Goal: Communication & Community: Ask a question

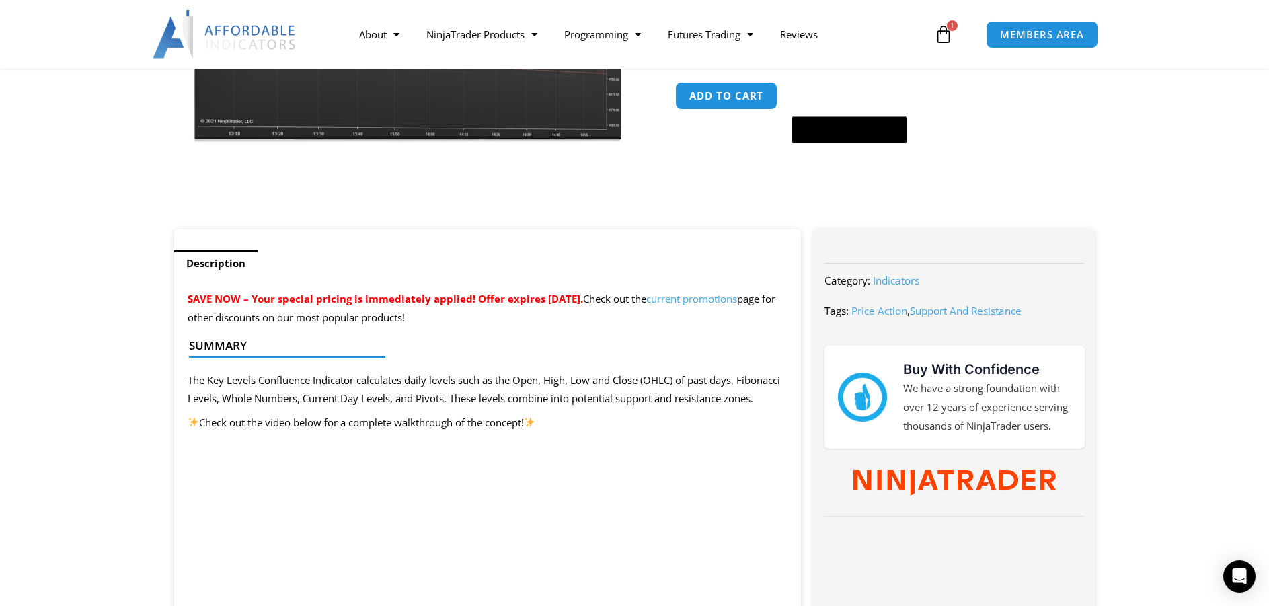
scroll to position [336, 0]
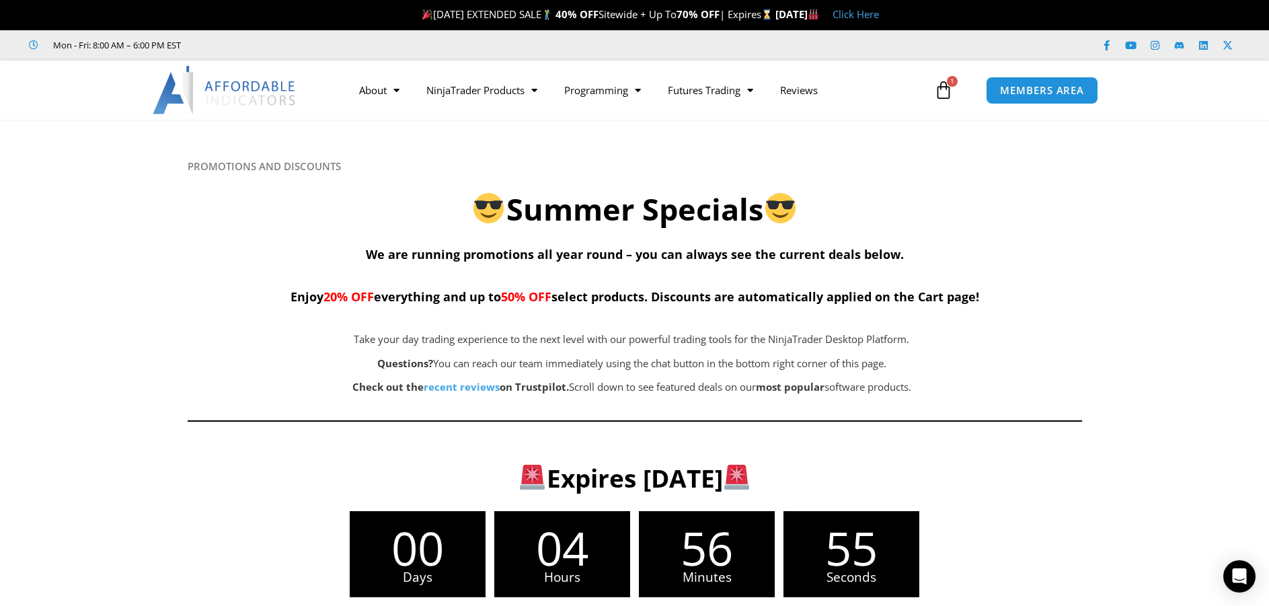
click at [263, 85] on img at bounding box center [225, 90] width 145 height 48
click at [264, 93] on img at bounding box center [225, 90] width 145 height 48
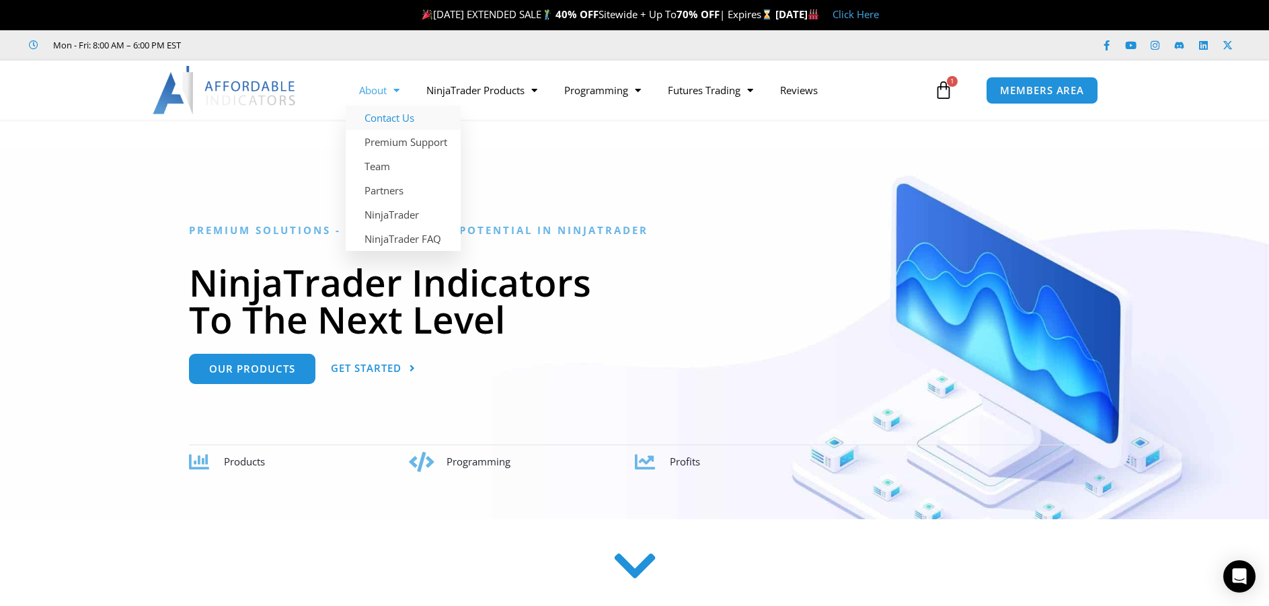
click at [390, 119] on link "Contact Us" at bounding box center [403, 118] width 115 height 24
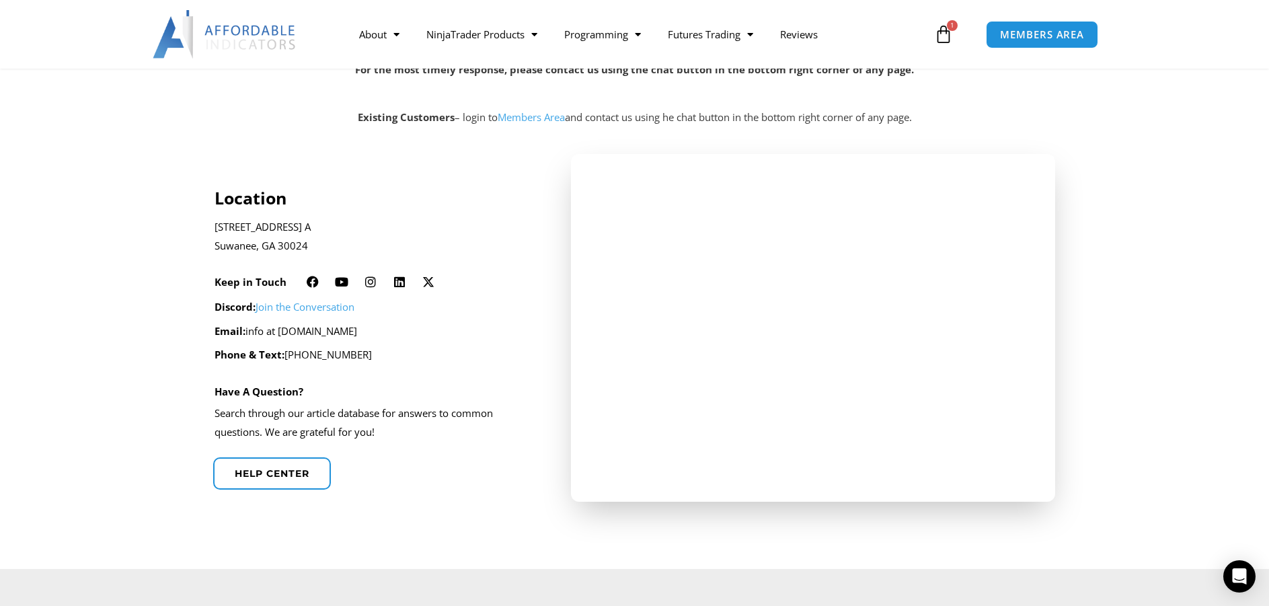
scroll to position [269, 0]
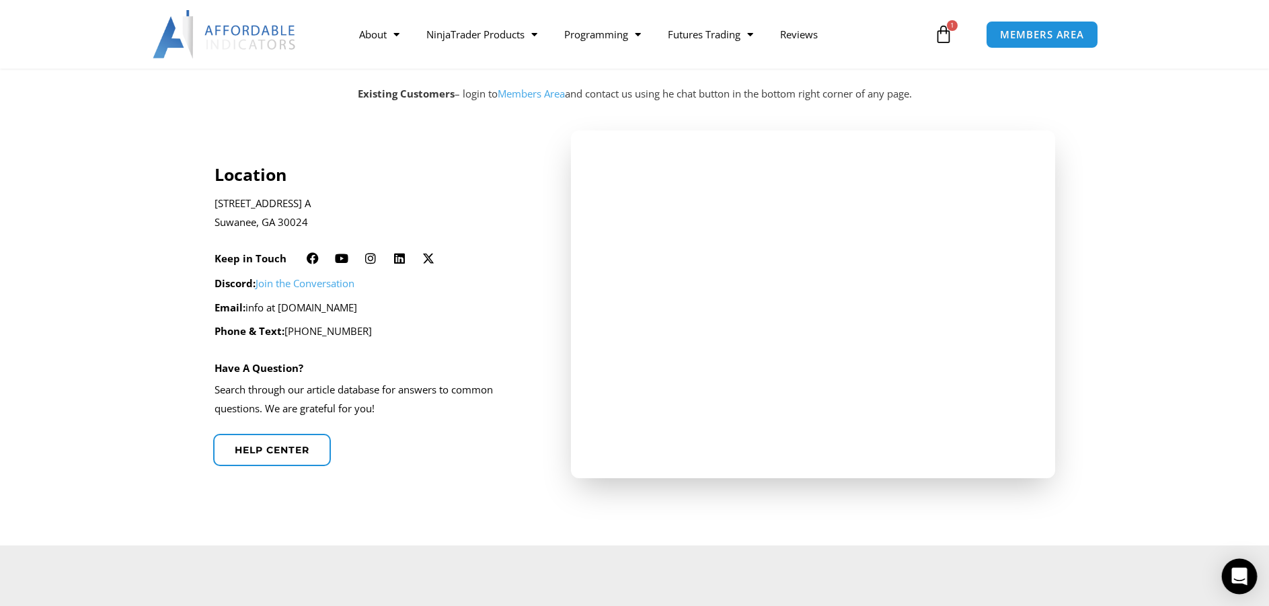
click at [1245, 575] on icon "Open Intercom Messenger" at bounding box center [1238, 575] width 17 height 17
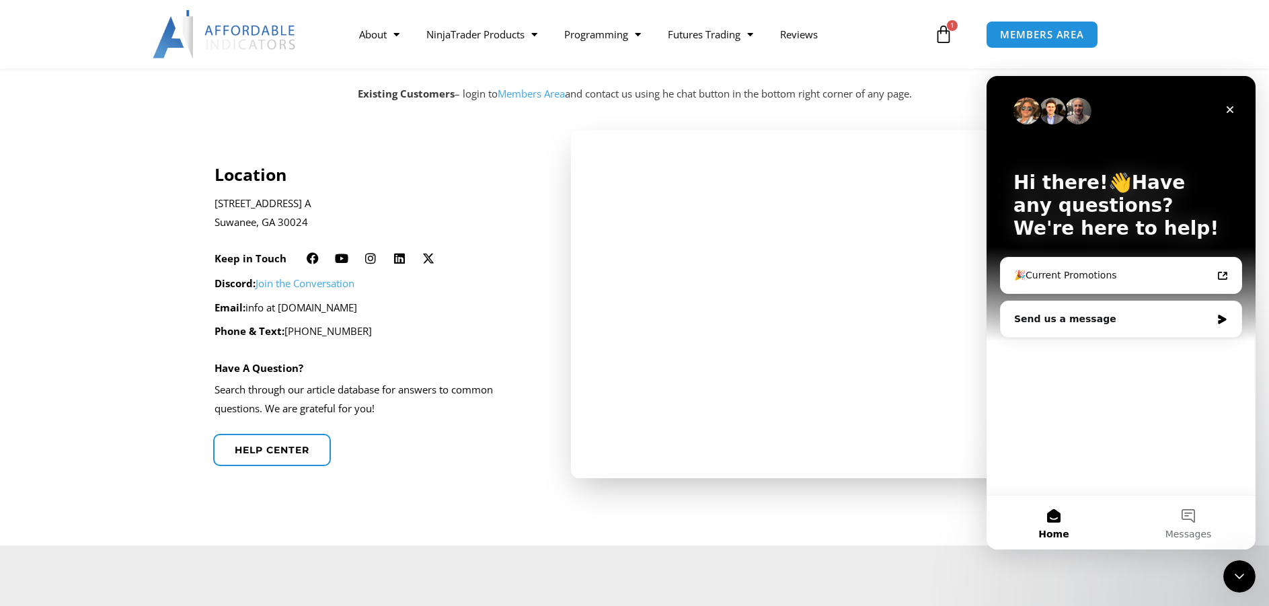
scroll to position [0, 0]
click at [1150, 322] on div "Send us a message" at bounding box center [1112, 319] width 197 height 14
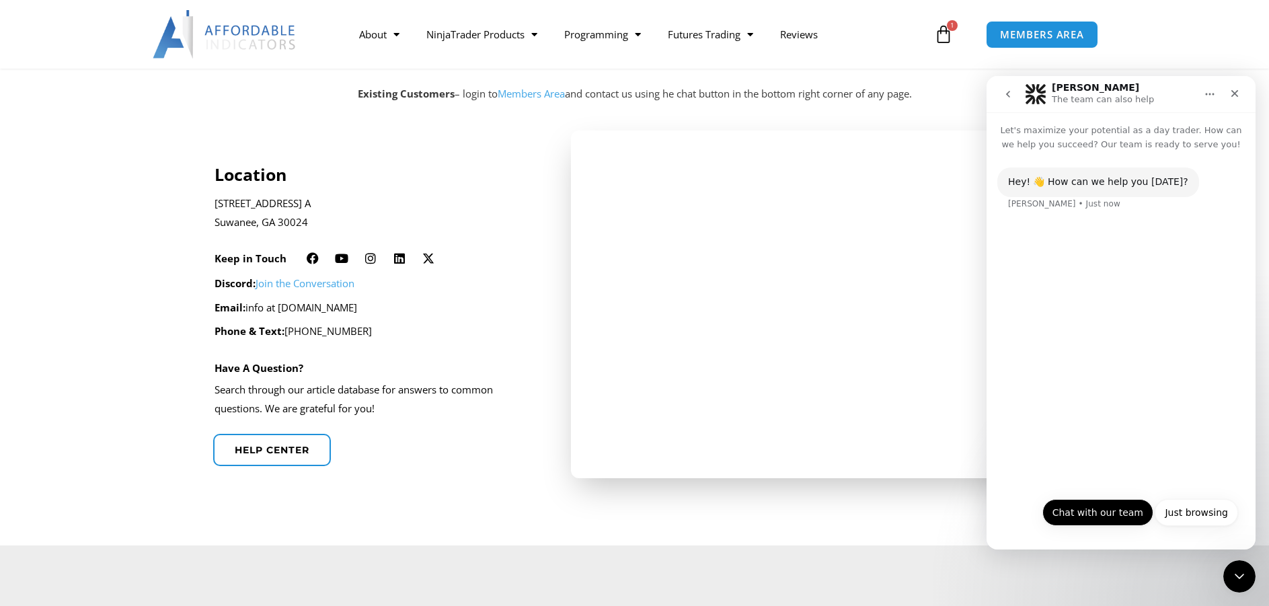
click at [1121, 510] on button "Chat with our team" at bounding box center [1097, 512] width 111 height 27
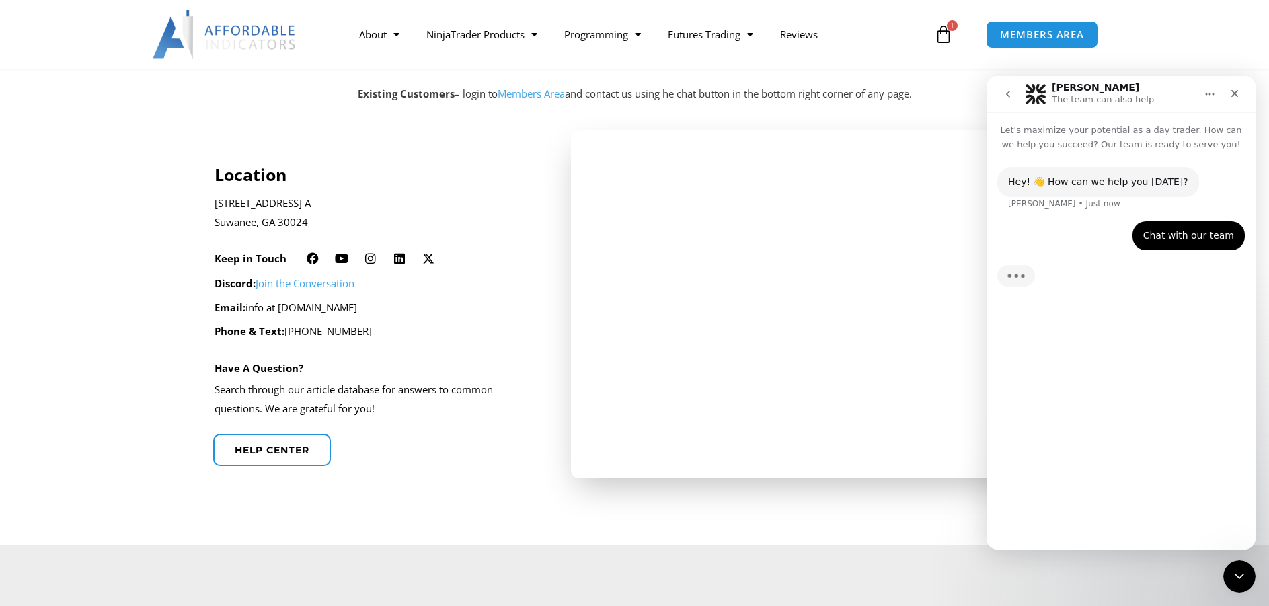
click at [1072, 514] on div "Hey! 👋 How can we help you [DATE]? [PERSON_NAME] • Just now Chat with our team …" at bounding box center [1120, 344] width 269 height 387
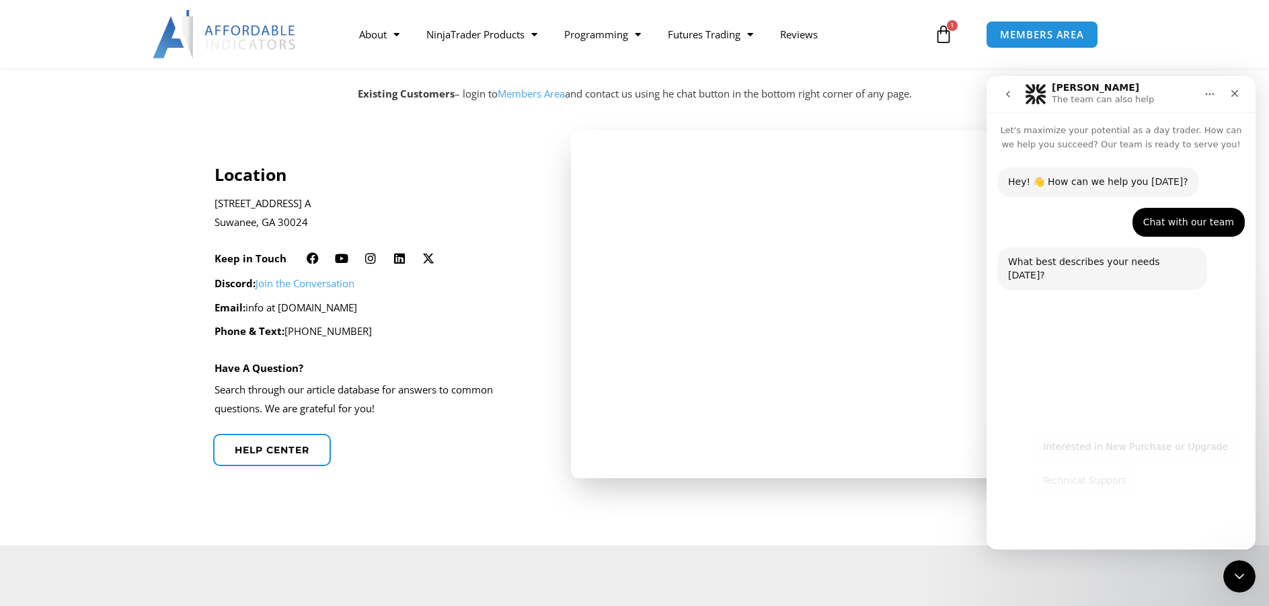
click at [1069, 480] on button "Technical Support" at bounding box center [1084, 480] width 104 height 27
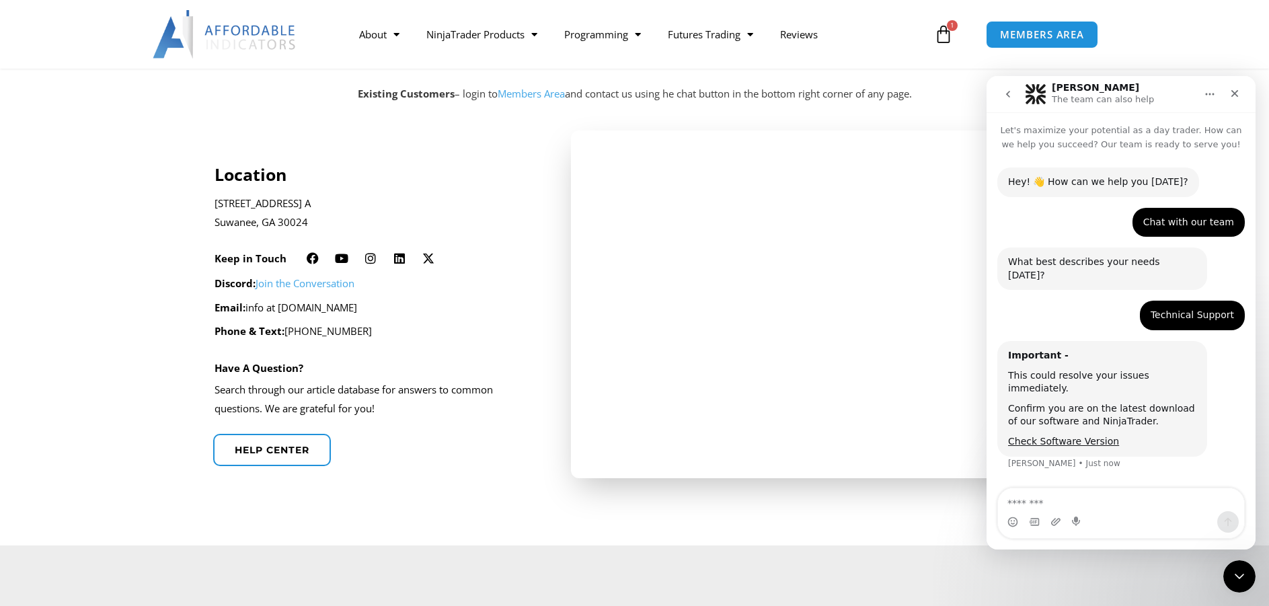
click at [1103, 502] on textarea "Message…" at bounding box center [1121, 499] width 246 height 23
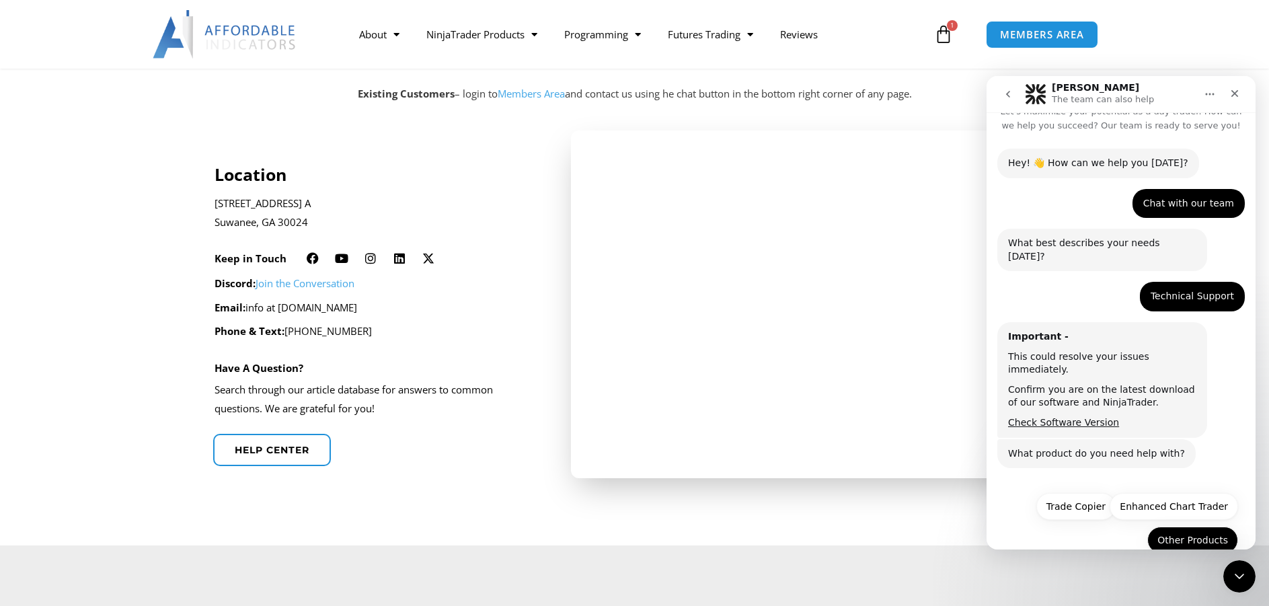
click at [1188, 526] on button "Other Products" at bounding box center [1192, 539] width 91 height 27
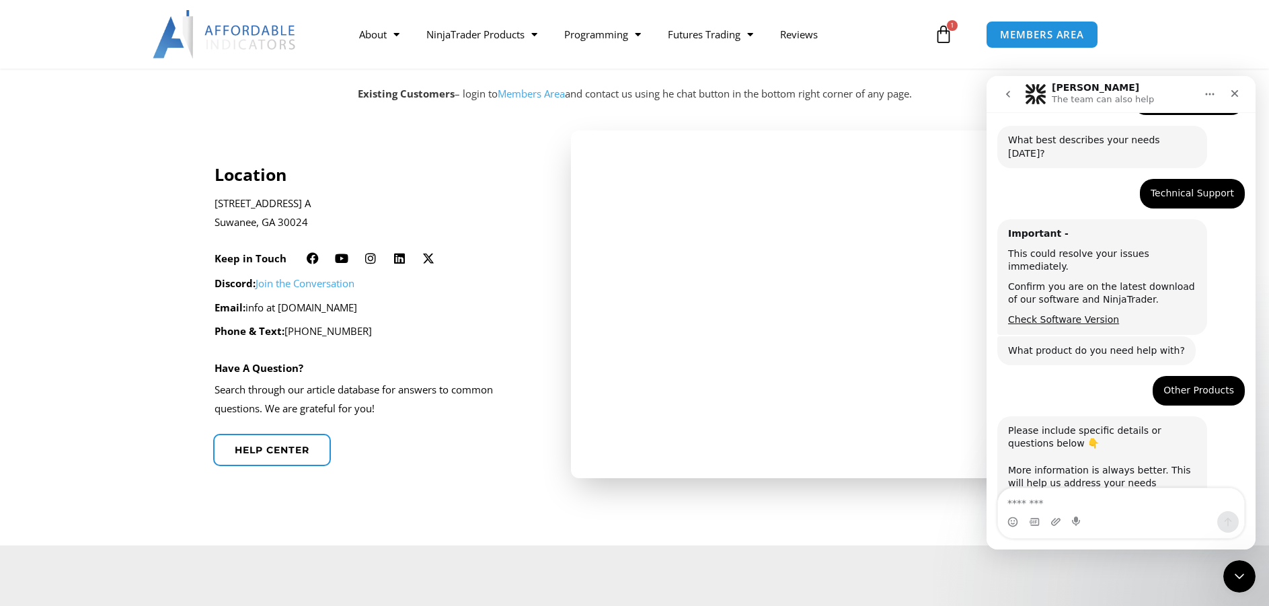
scroll to position [134, 0]
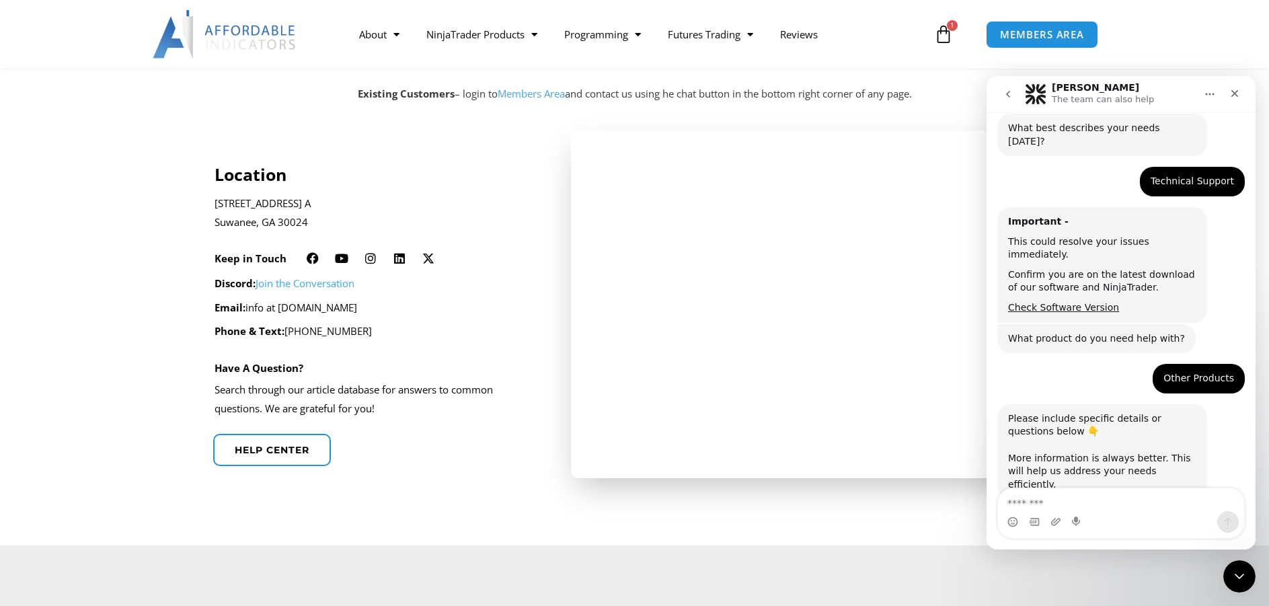
click at [1113, 506] on textarea "Message…" at bounding box center [1121, 499] width 246 height 23
type textarea "**********"
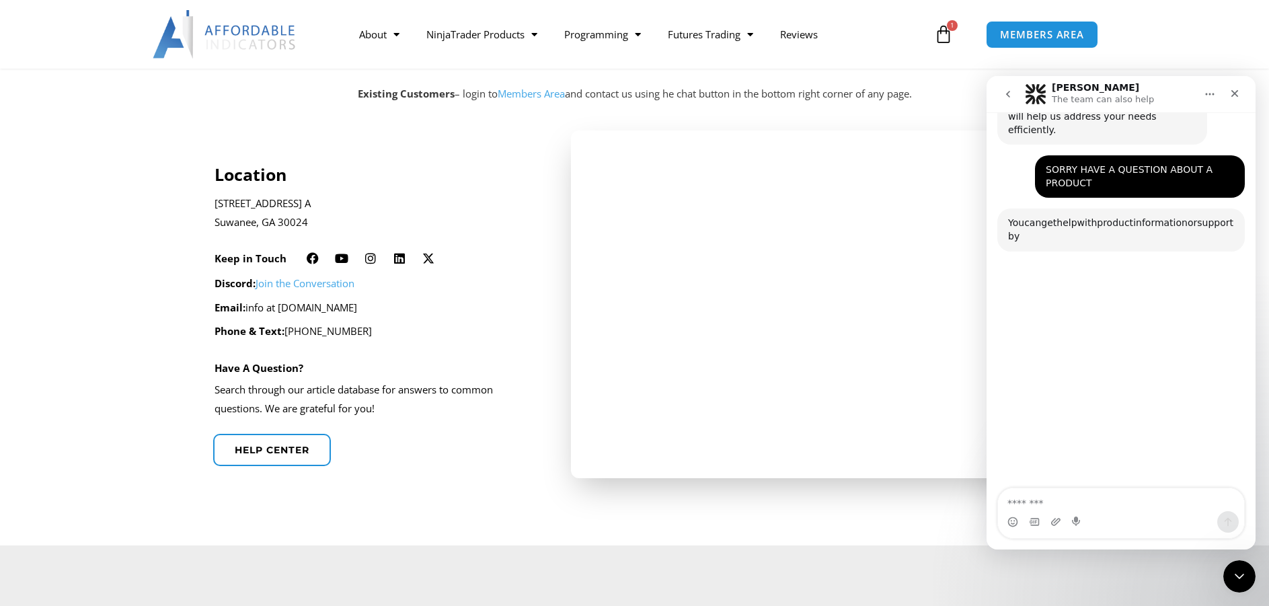
scroll to position [495, 0]
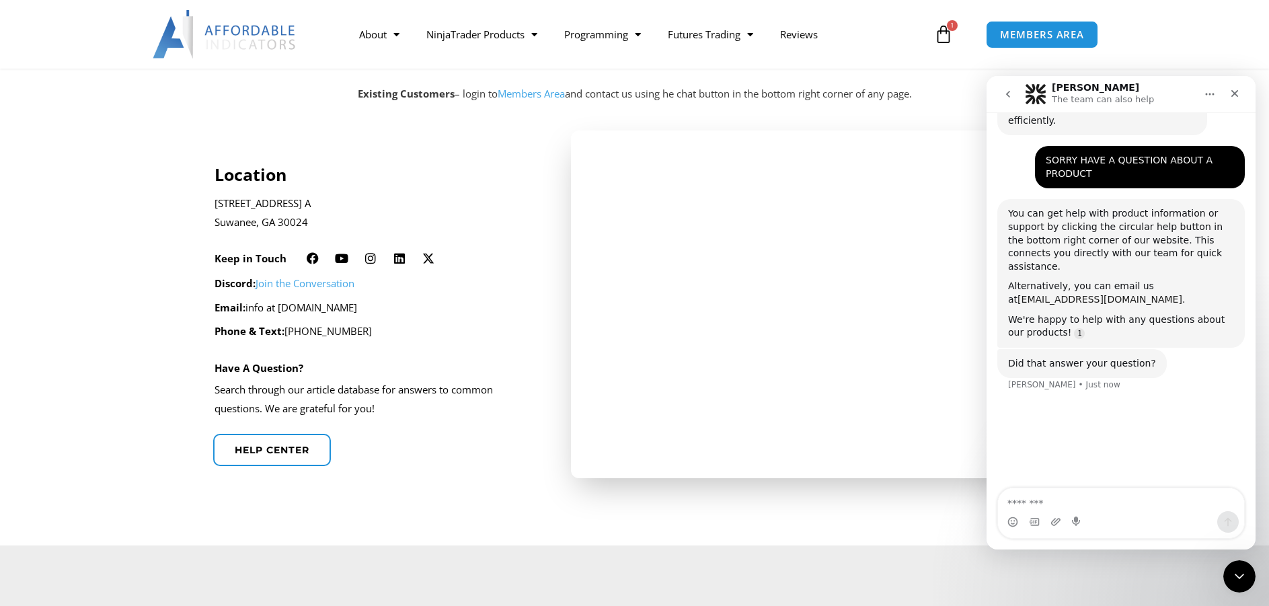
click at [1097, 294] on link "[EMAIL_ADDRESS][DOMAIN_NAME]" at bounding box center [1099, 299] width 165 height 11
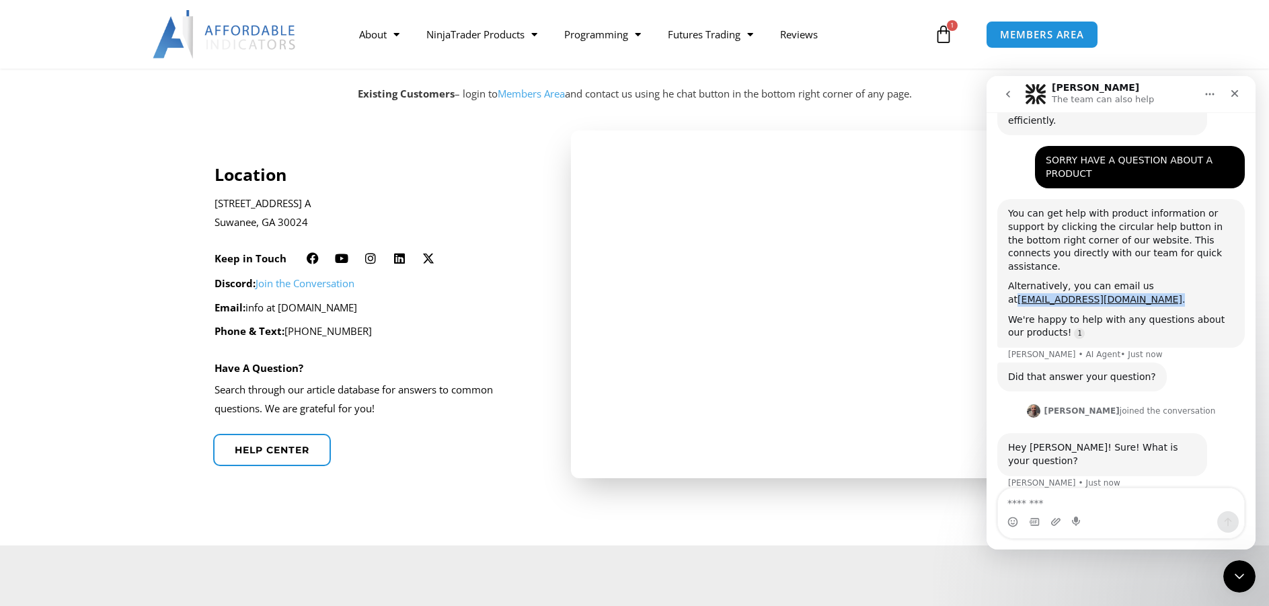
drag, startPoint x: 1161, startPoint y: 246, endPoint x: 997, endPoint y: 243, distance: 164.1
click at [986, 246] on html "[PERSON_NAME] The team can also help Let's maximize your potential as a day tra…" at bounding box center [1120, 312] width 269 height 473
copy div "[EMAIL_ADDRESS][DOMAIN_NAME] ."
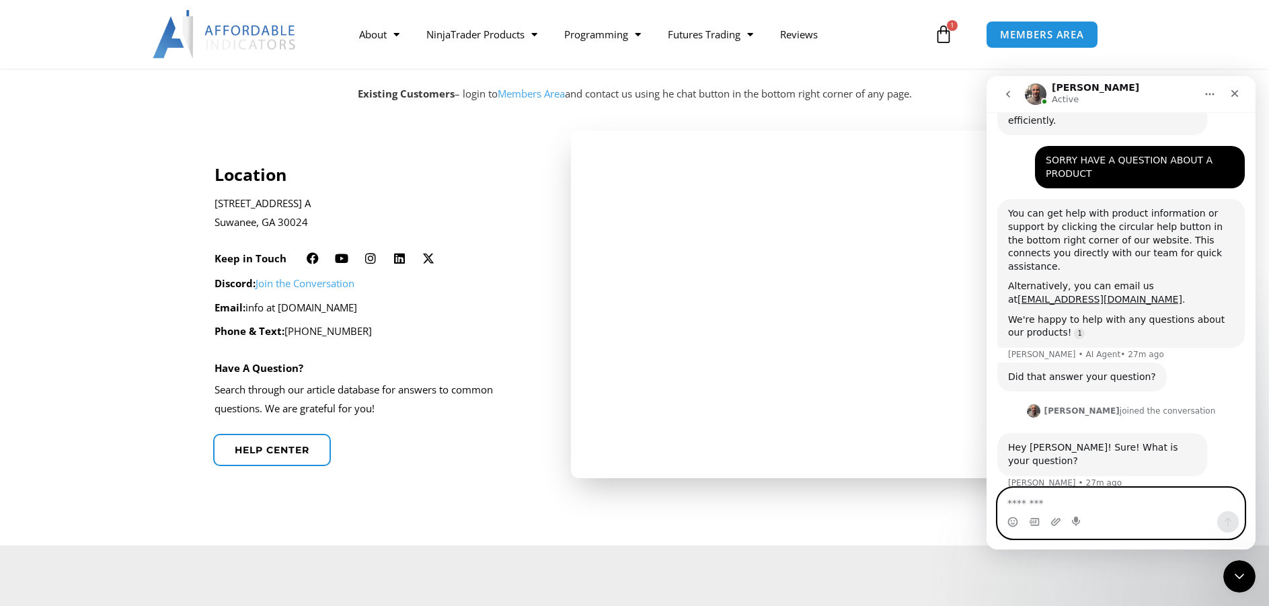
paste textarea "**********"
type textarea "**********"
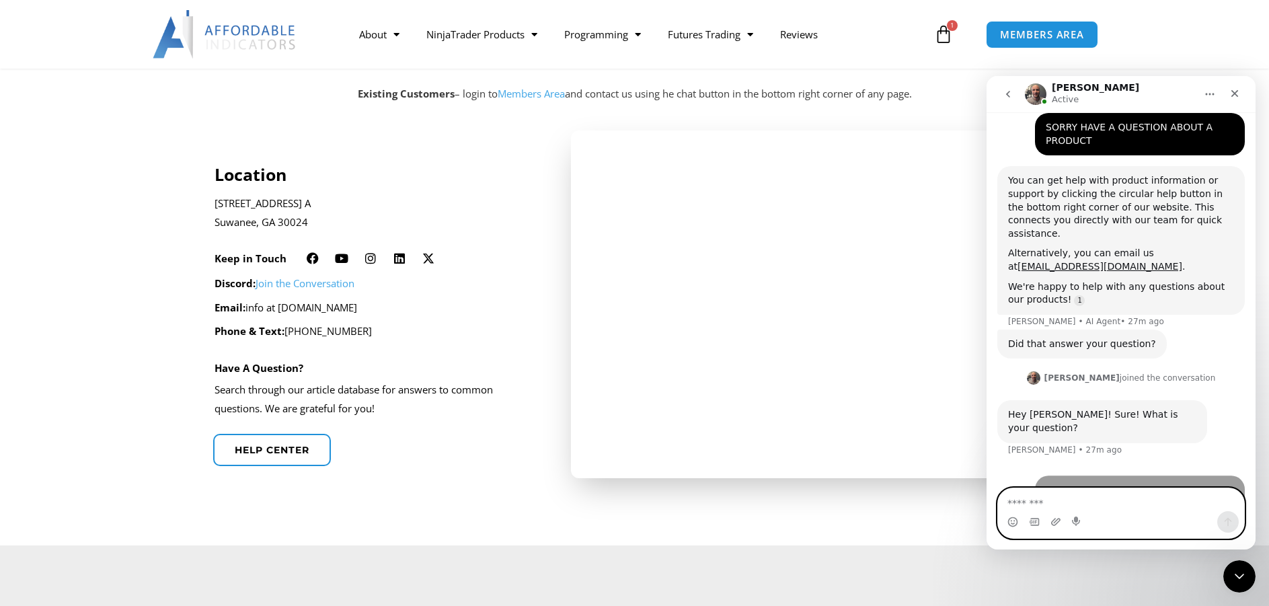
scroll to position [580, 0]
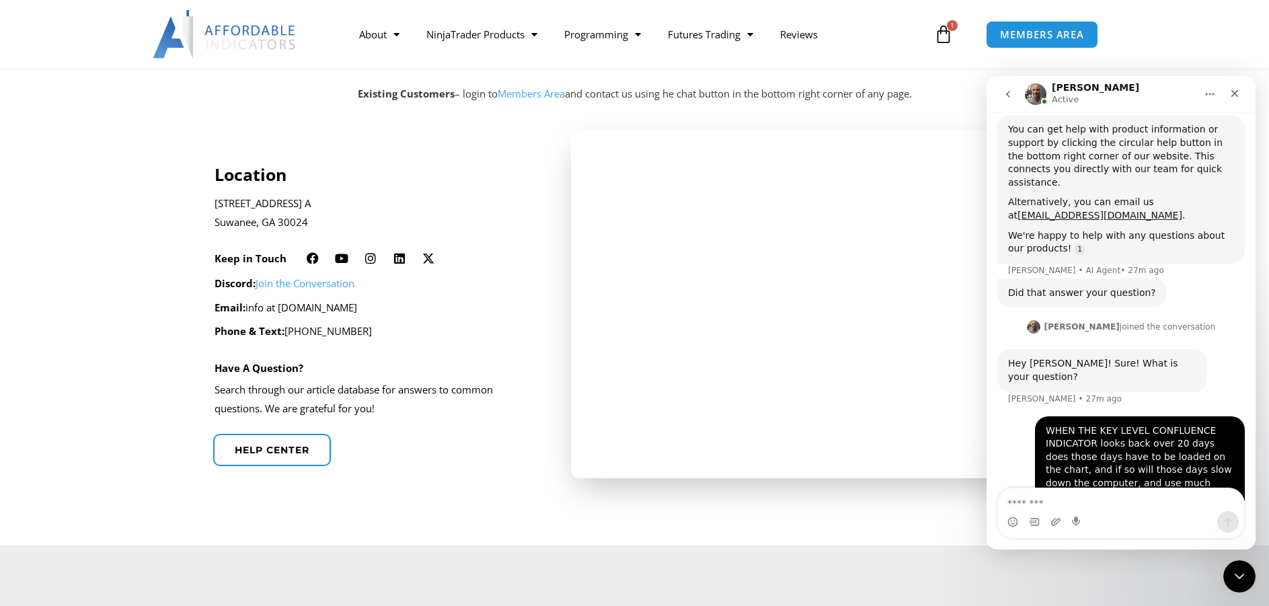
drag, startPoint x: 1000, startPoint y: 296, endPoint x: 1000, endPoint y: 366, distance: 69.2
